Goal: Task Accomplishment & Management: Complete application form

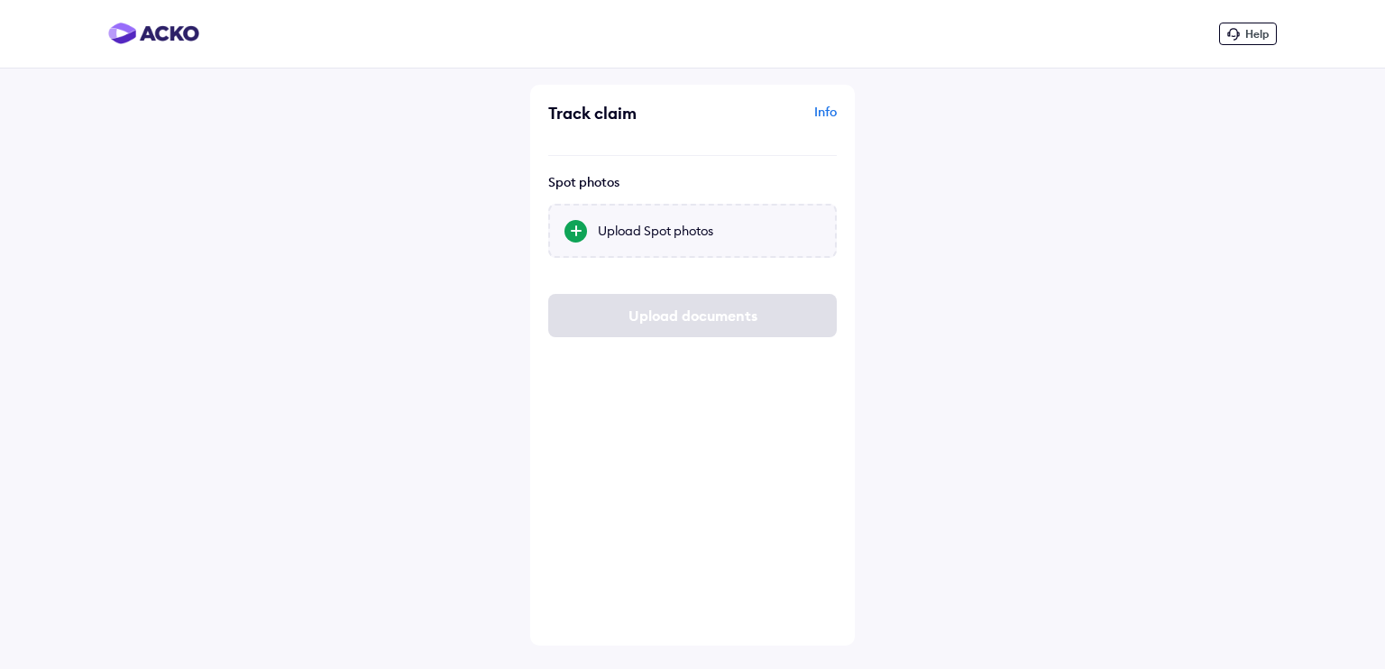
click at [578, 230] on div at bounding box center [575, 231] width 23 height 23
click at [0, 0] on input "Upload Spot photos" at bounding box center [0, 0] width 0 height 0
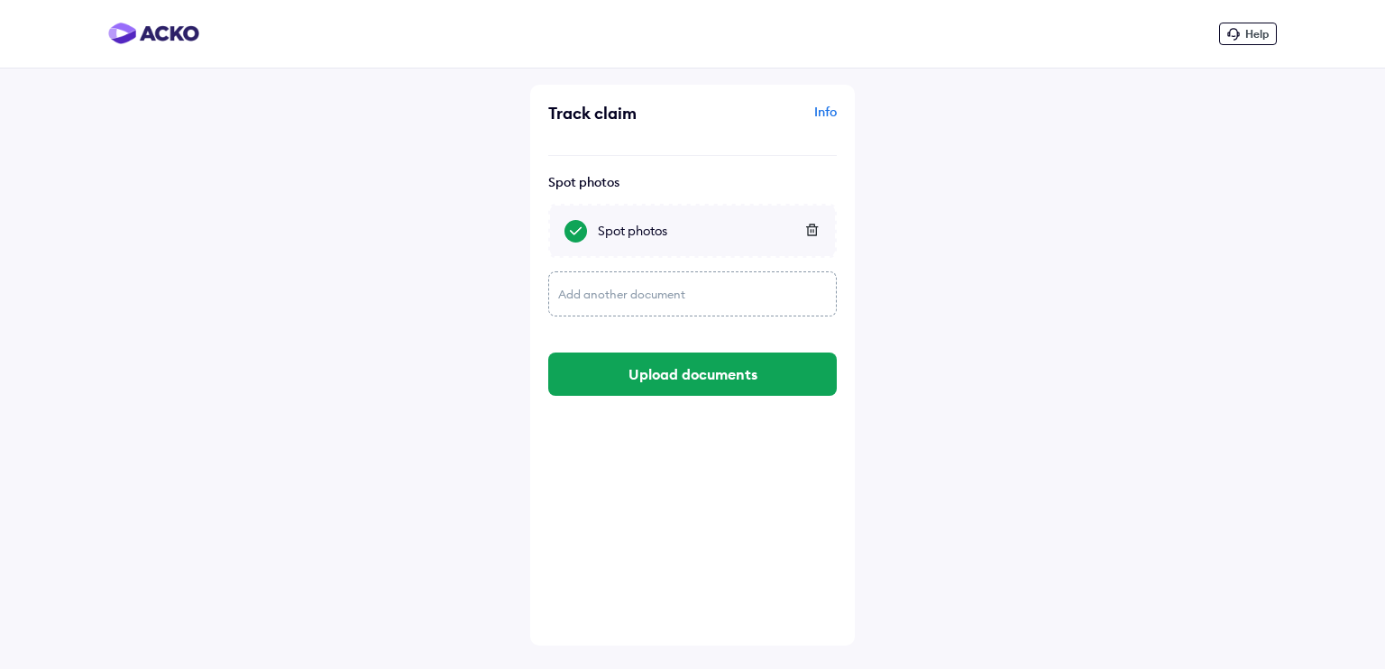
click at [650, 295] on div "Add another document" at bounding box center [692, 293] width 288 height 45
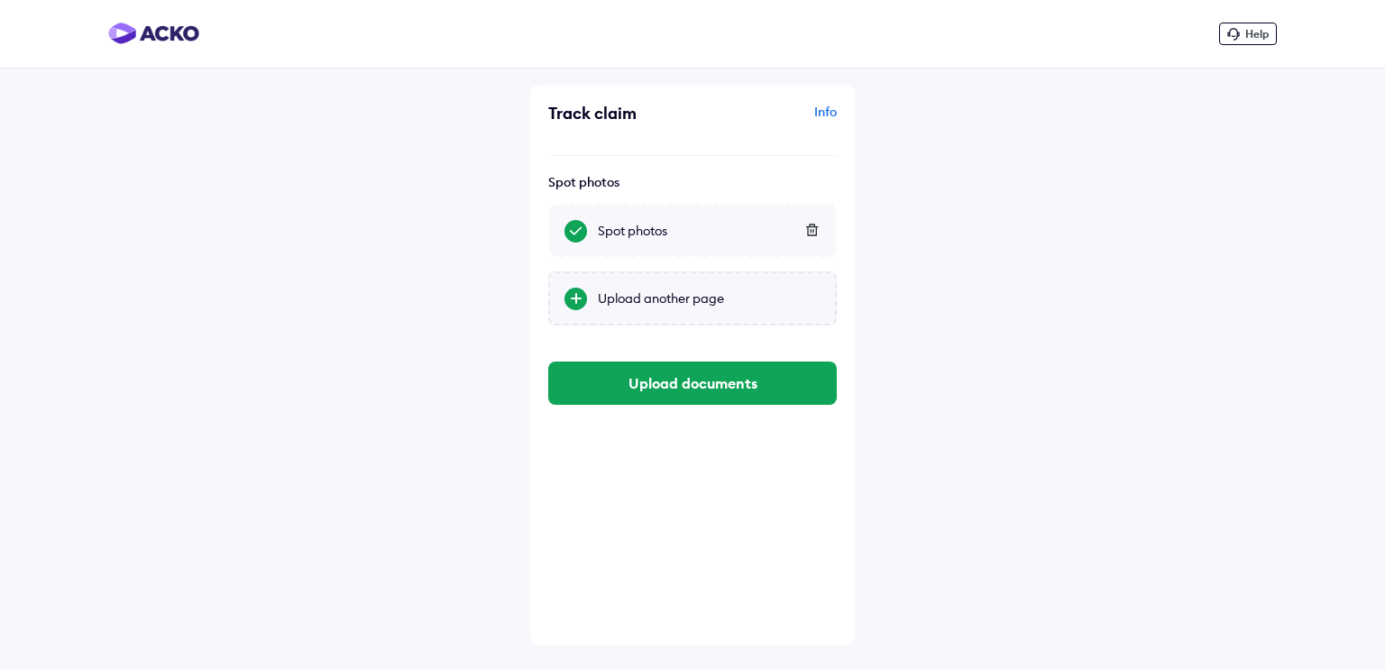
click at [654, 298] on div "Upload another page" at bounding box center [709, 298] width 223 height 18
click at [0, 0] on input "Upload another page" at bounding box center [0, 0] width 0 height 0
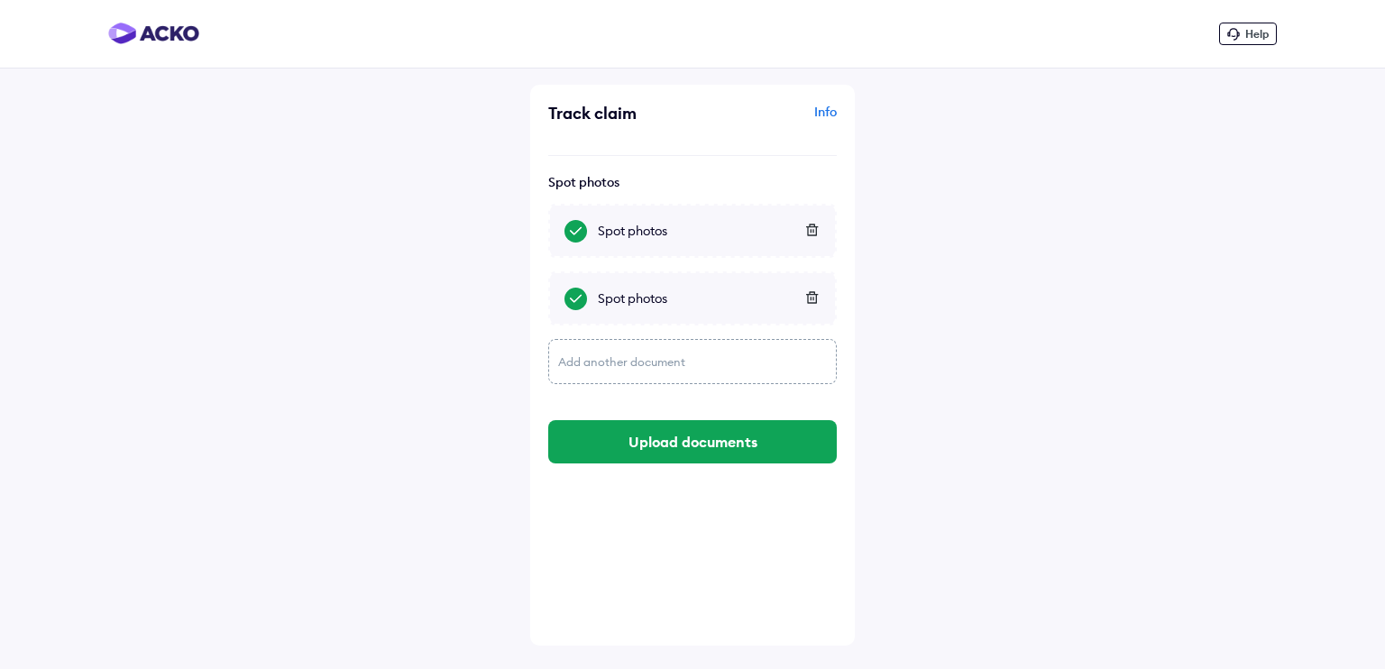
click at [641, 355] on div "Add another document" at bounding box center [692, 361] width 288 height 45
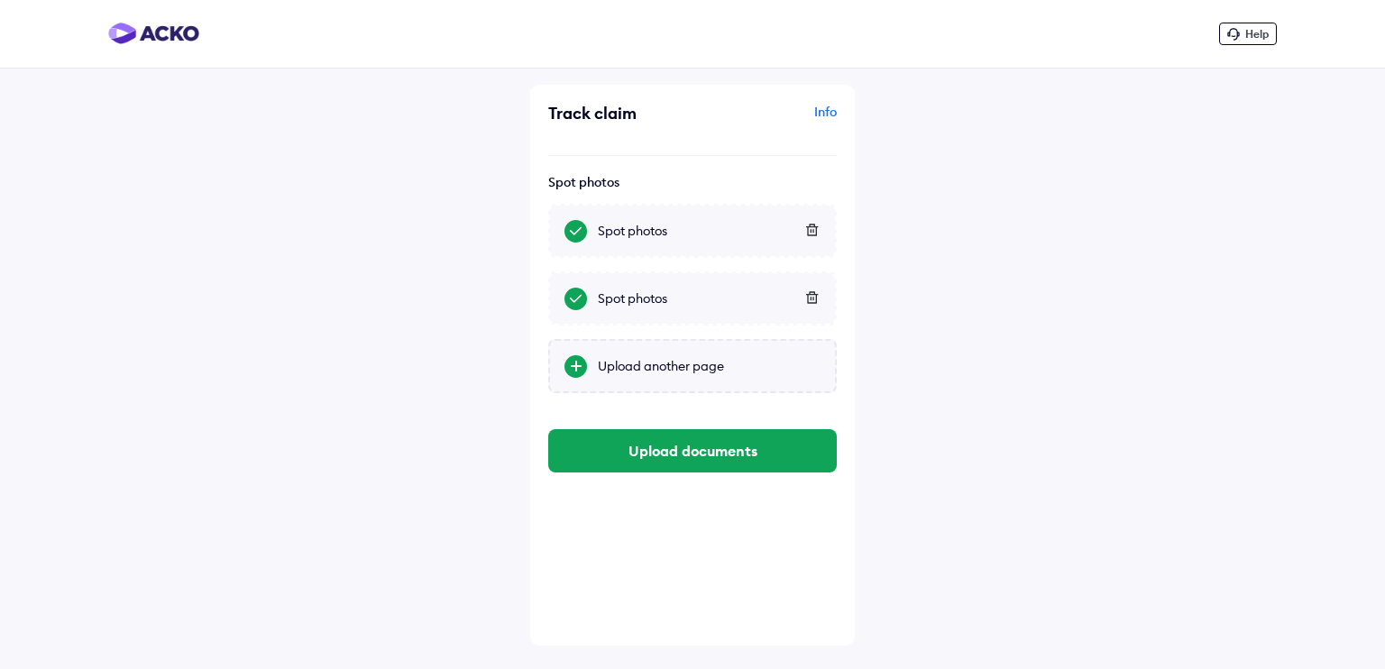
click at [651, 364] on div "Upload another page" at bounding box center [709, 366] width 223 height 18
click at [0, 0] on input "Upload another page" at bounding box center [0, 0] width 0 height 0
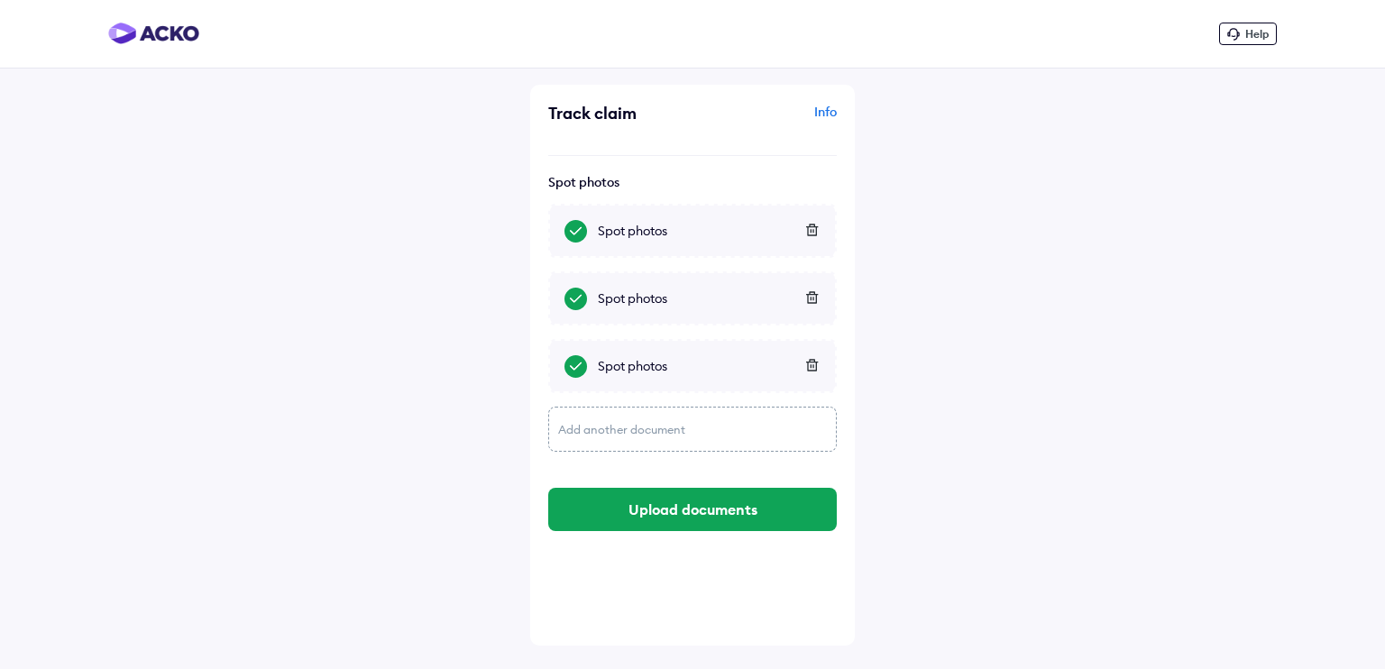
click at [637, 427] on div "Add another document" at bounding box center [692, 429] width 288 height 45
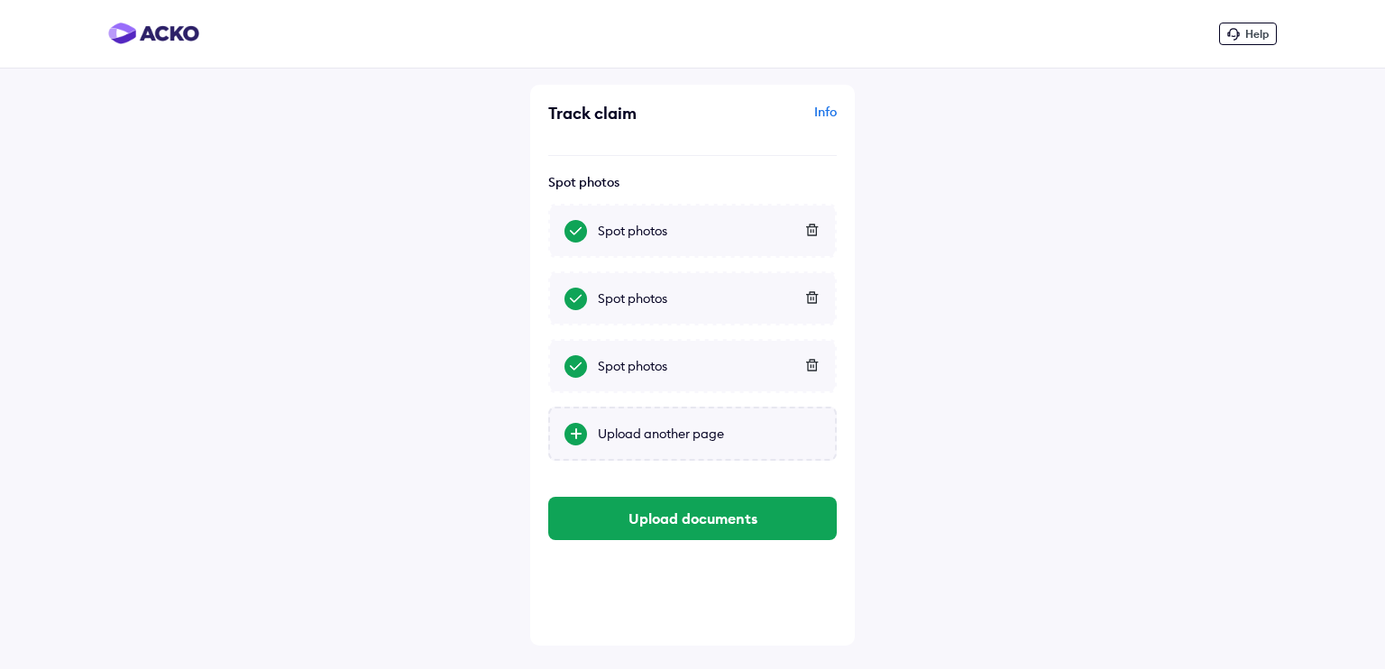
click at [644, 432] on div "Upload another page" at bounding box center [709, 434] width 223 height 18
click at [0, 0] on input "Upload another page" at bounding box center [0, 0] width 0 height 0
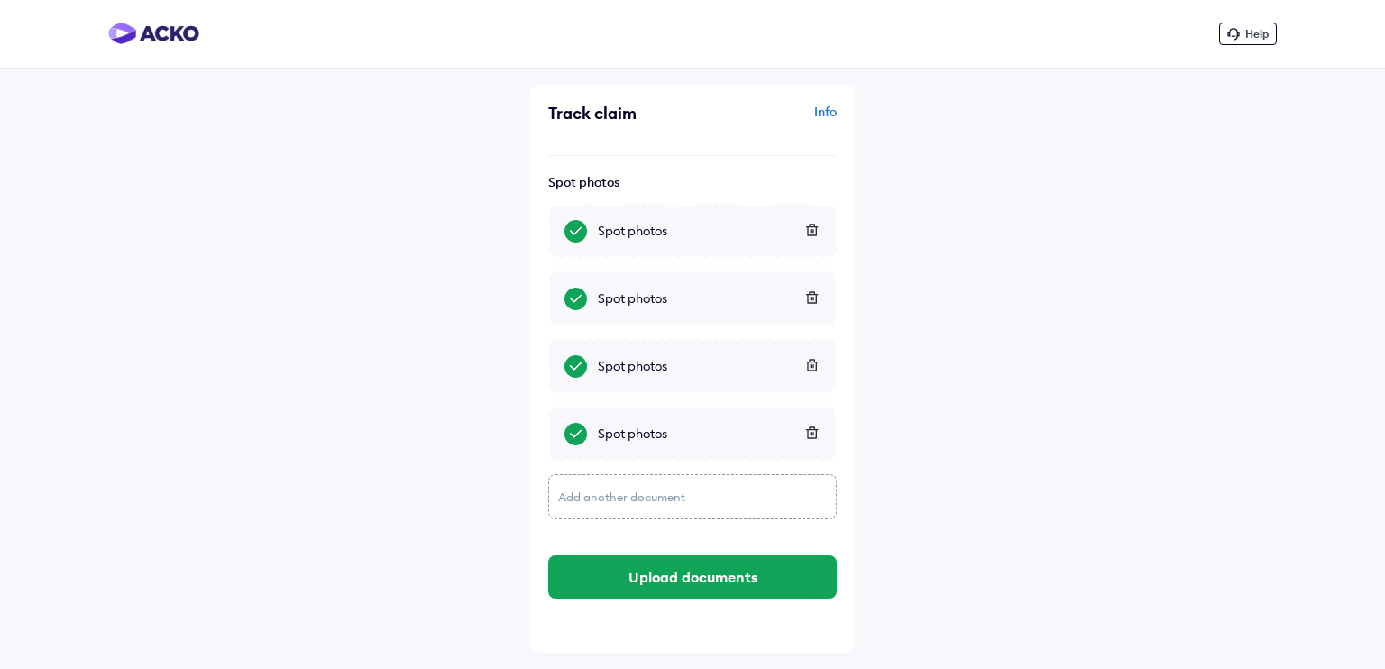
click at [596, 498] on div "Add another document" at bounding box center [692, 496] width 288 height 45
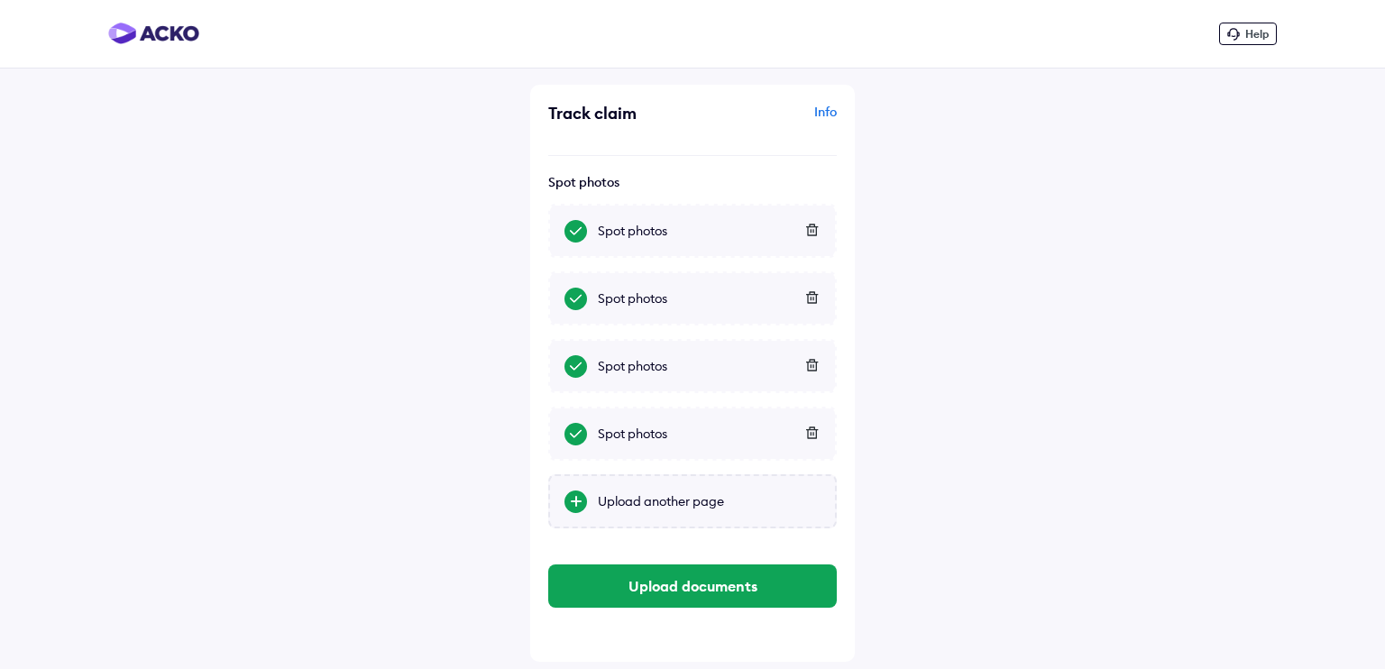
click at [606, 497] on div "Upload another page" at bounding box center [709, 501] width 223 height 18
click at [0, 0] on input "Upload another page" at bounding box center [0, 0] width 0 height 0
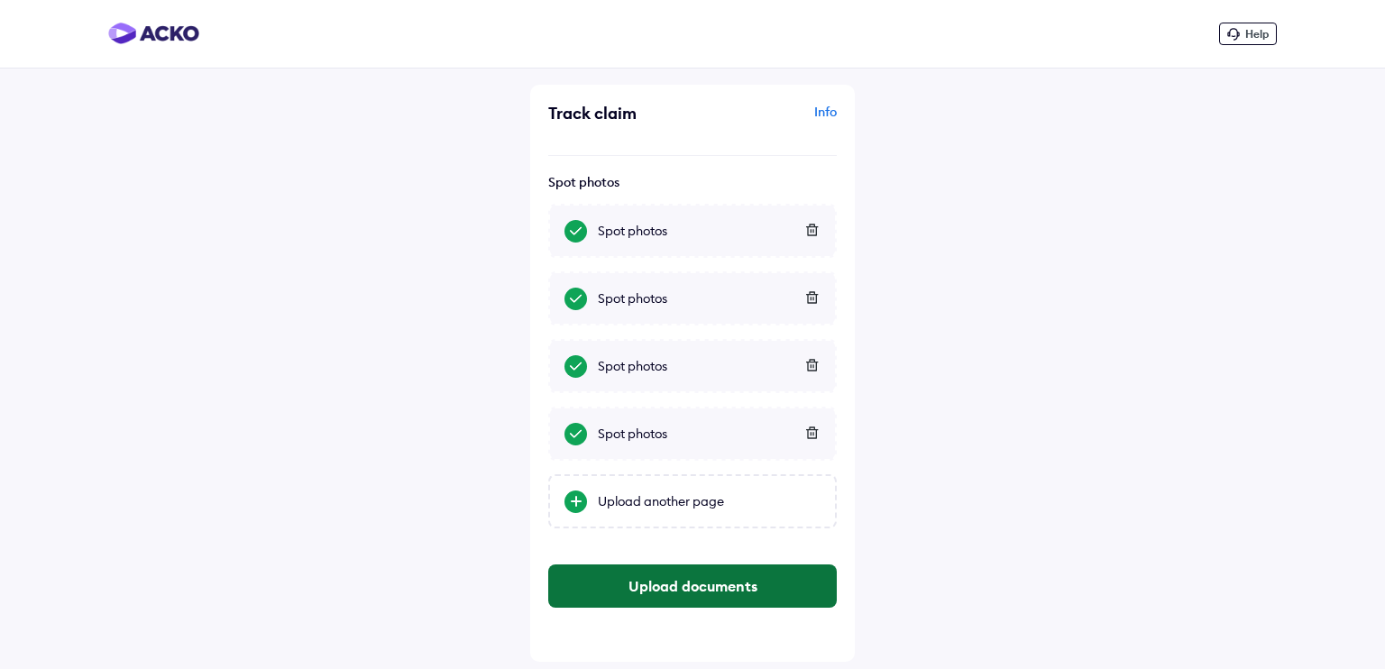
click at [733, 589] on button "Upload documents" at bounding box center [692, 585] width 288 height 43
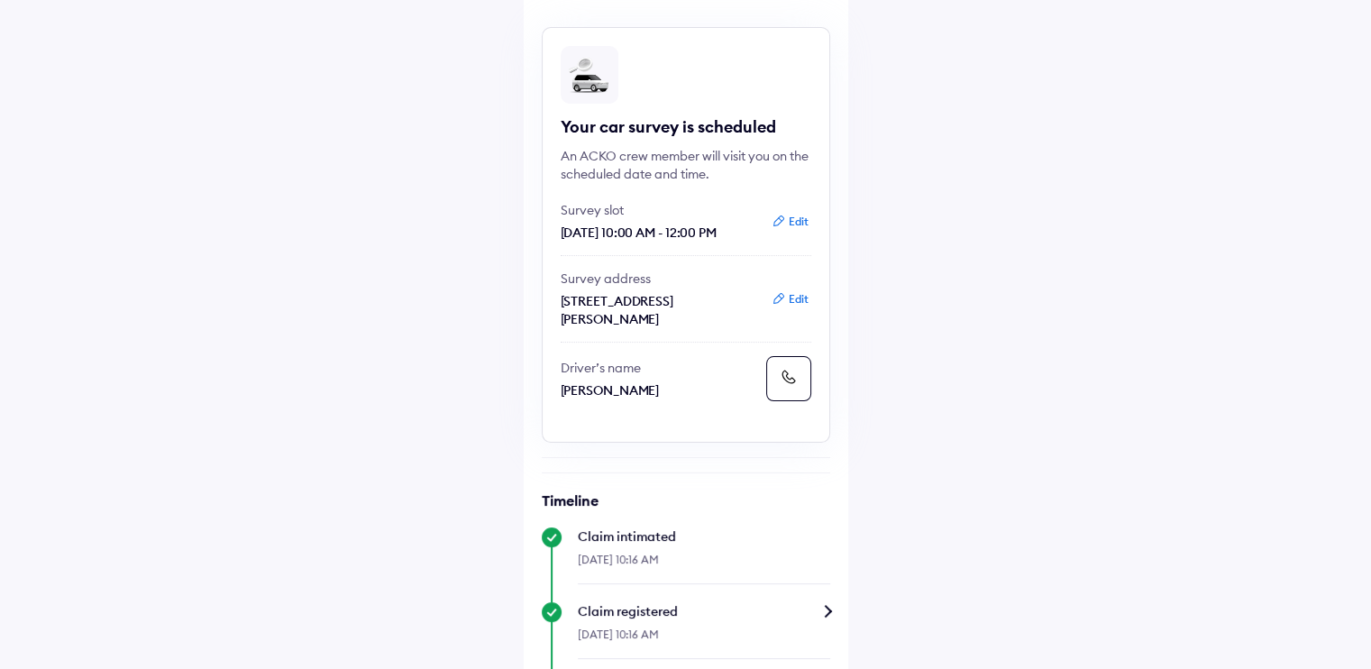
scroll to position [75, 0]
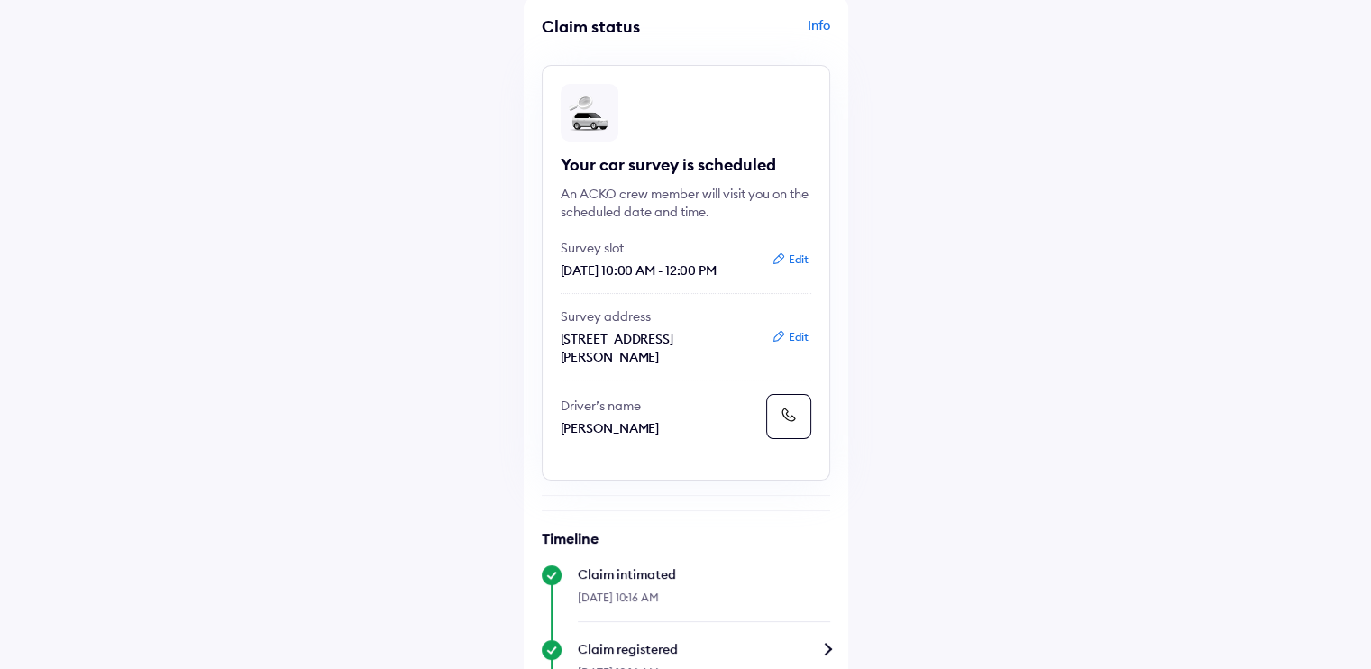
click at [790, 422] on icon at bounding box center [789, 415] width 14 height 14
